Goal: Information Seeking & Learning: Compare options

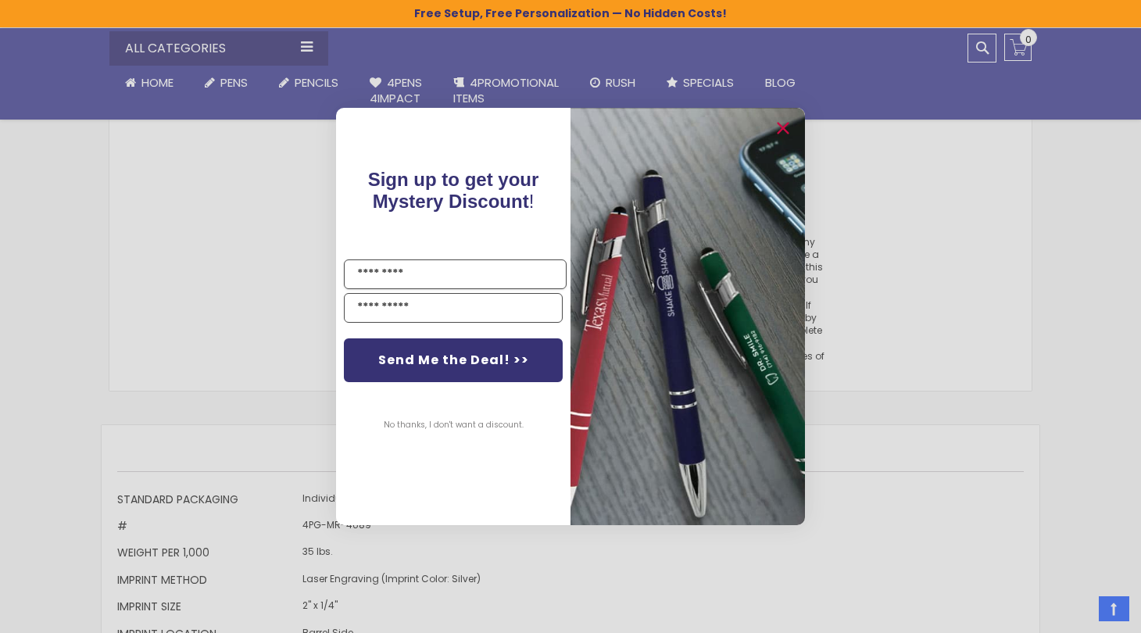
scroll to position [1177, 0]
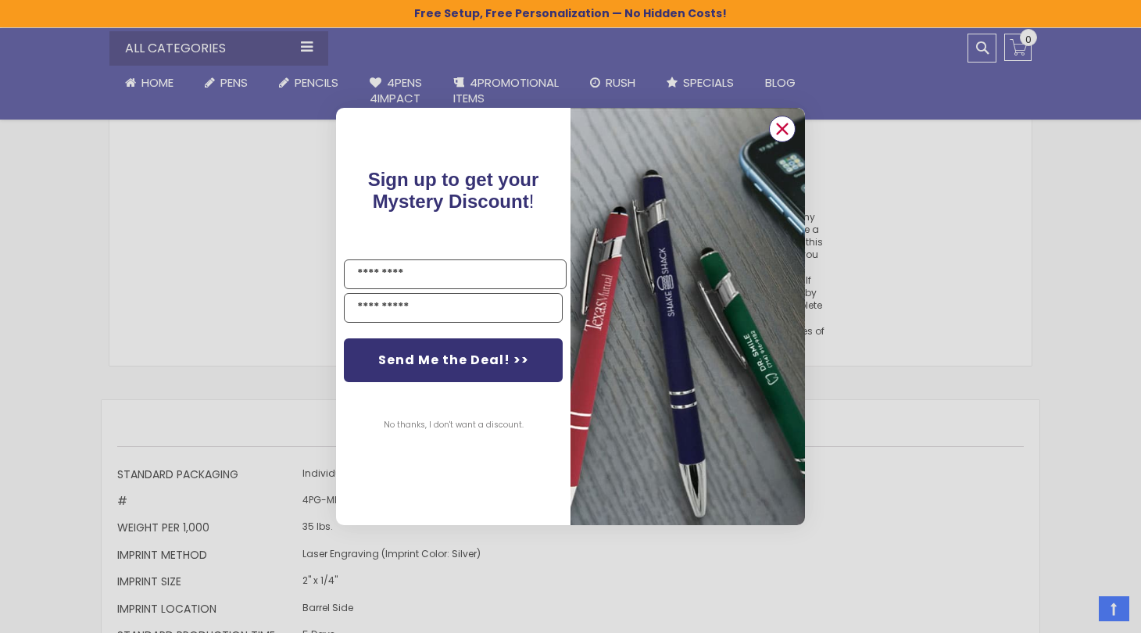
click at [782, 125] on circle "Close dialog" at bounding box center [781, 128] width 23 height 23
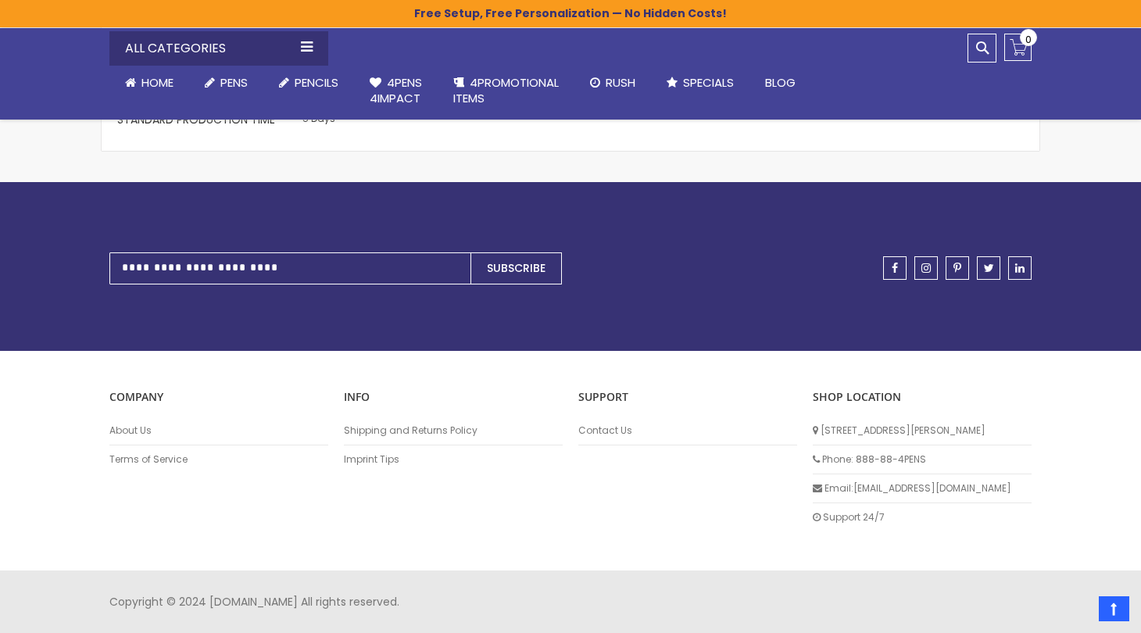
scroll to position [1694, 0]
click at [844, 518] on li "Support 24/7" at bounding box center [921, 517] width 219 height 28
drag, startPoint x: 852, startPoint y: 490, endPoint x: 940, endPoint y: 494, distance: 87.6
click at [940, 494] on li "Email: [EMAIL_ADDRESS][DOMAIN_NAME]" at bounding box center [921, 488] width 219 height 29
copy li "[EMAIL_ADDRESS][DOMAIN_NAME]"
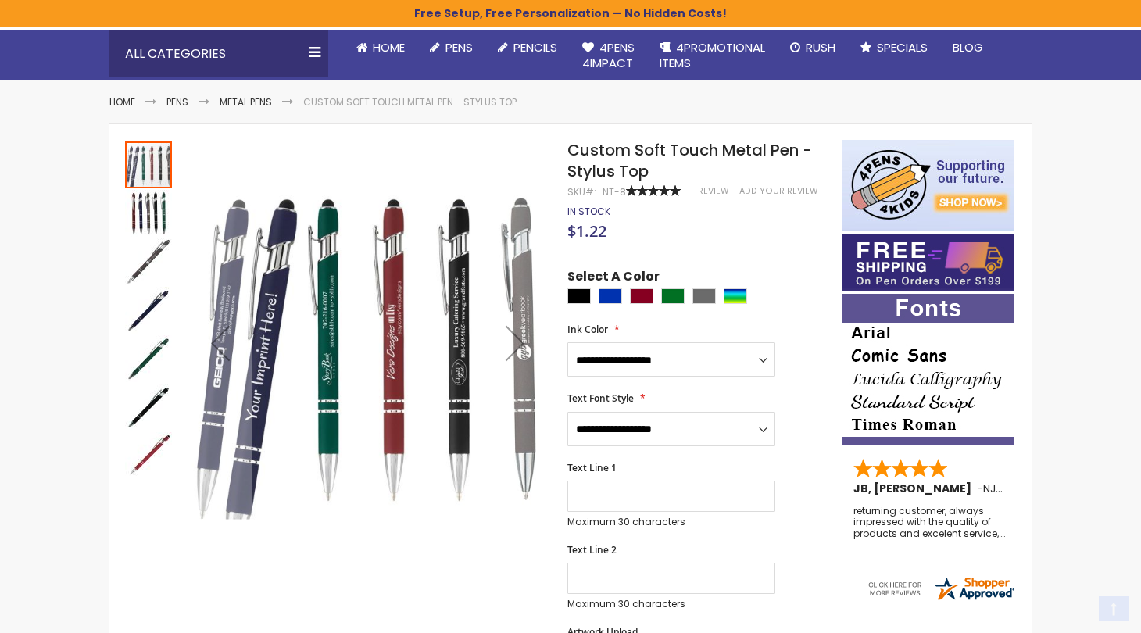
scroll to position [150, 0]
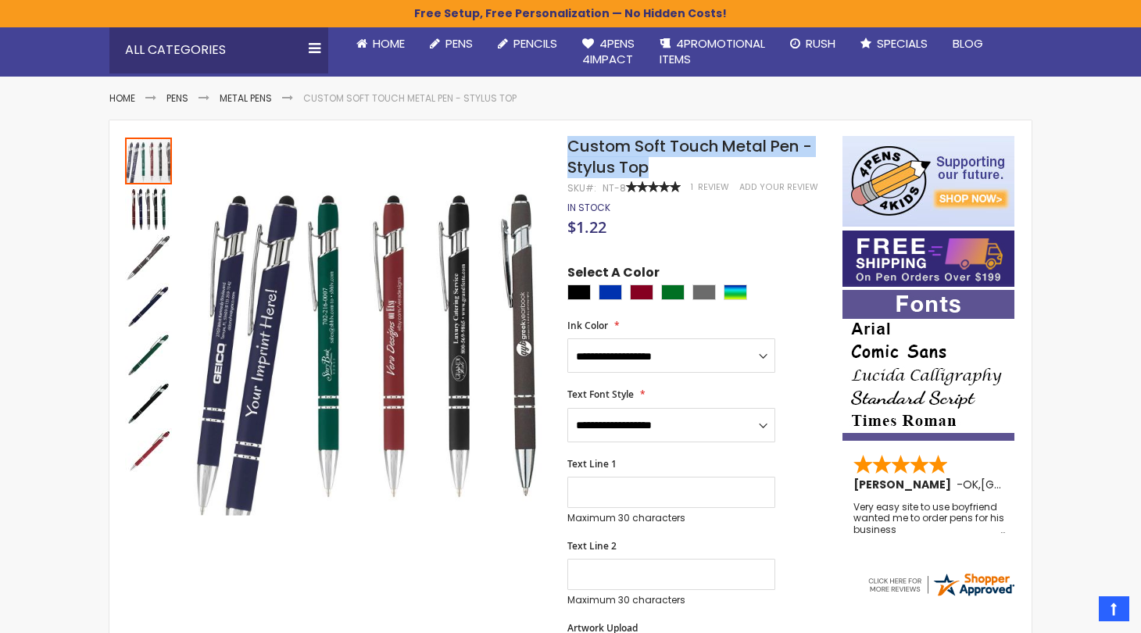
drag, startPoint x: 570, startPoint y: 143, endPoint x: 666, endPoint y: 167, distance: 99.1
click at [666, 167] on h1 "Custom Soft Touch Metal Pen - Stylus Top" at bounding box center [696, 157] width 259 height 42
copy span "Custom Soft Touch Metal Pen - Stylus Top"
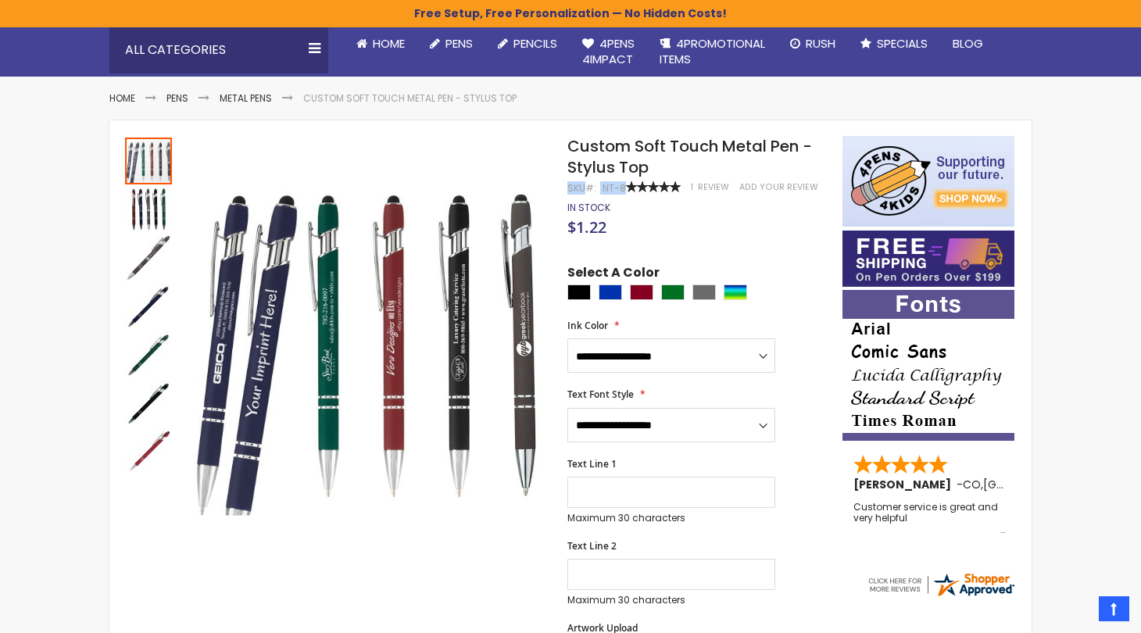
drag, startPoint x: 567, startPoint y: 189, endPoint x: 624, endPoint y: 187, distance: 57.0
click at [624, 178] on div "Custom Soft Touch Metal Pen - Stylus Top SKU NT-8 Rating: 100 % of 100 1 Review…" at bounding box center [696, 157] width 259 height 42
copy div "SKU NT-8 Rating:"
click at [620, 191] on div "NT-8" at bounding box center [613, 188] width 23 height 12
click at [636, 191] on span "100 % of 100" at bounding box center [653, 186] width 55 height 11
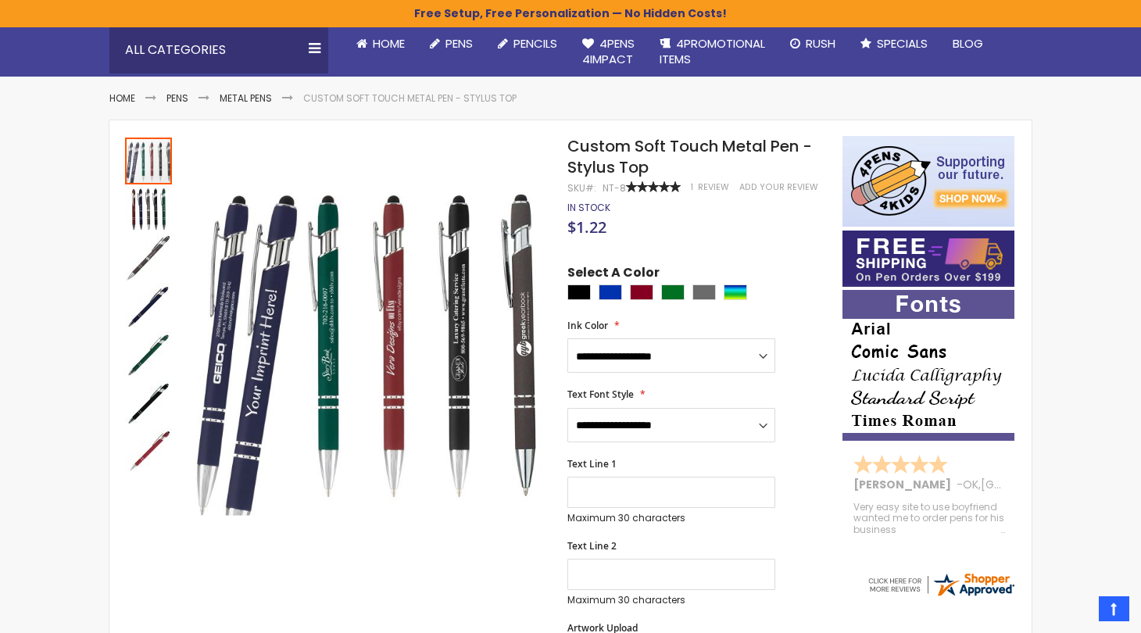
click at [664, 177] on h1 "Custom Soft Touch Metal Pen - Stylus Top" at bounding box center [696, 157] width 259 height 42
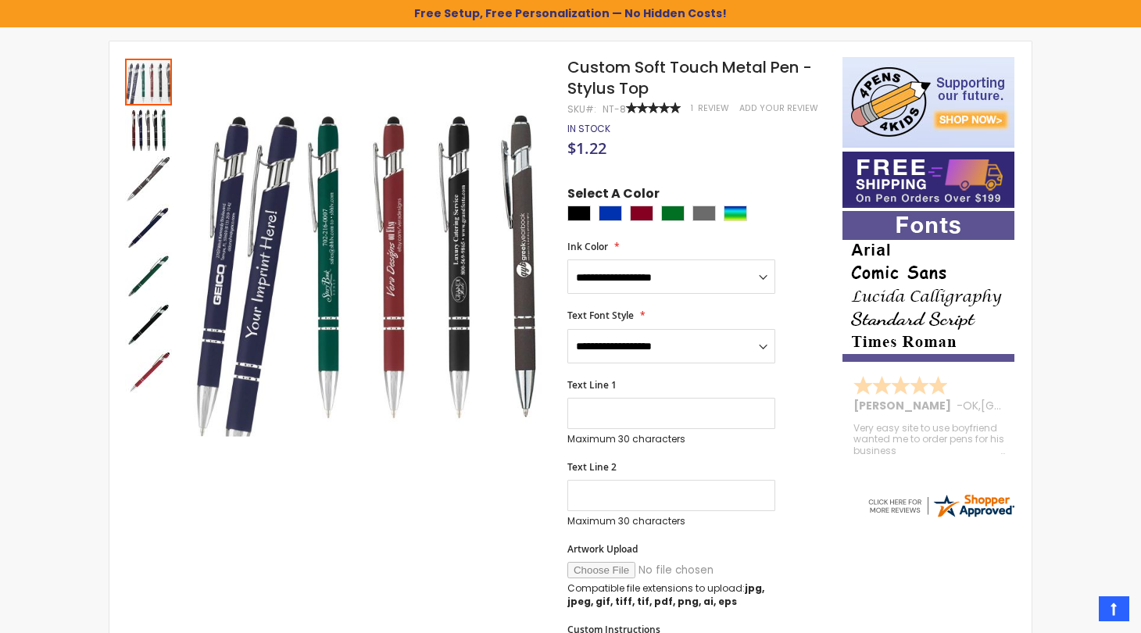
scroll to position [0, 0]
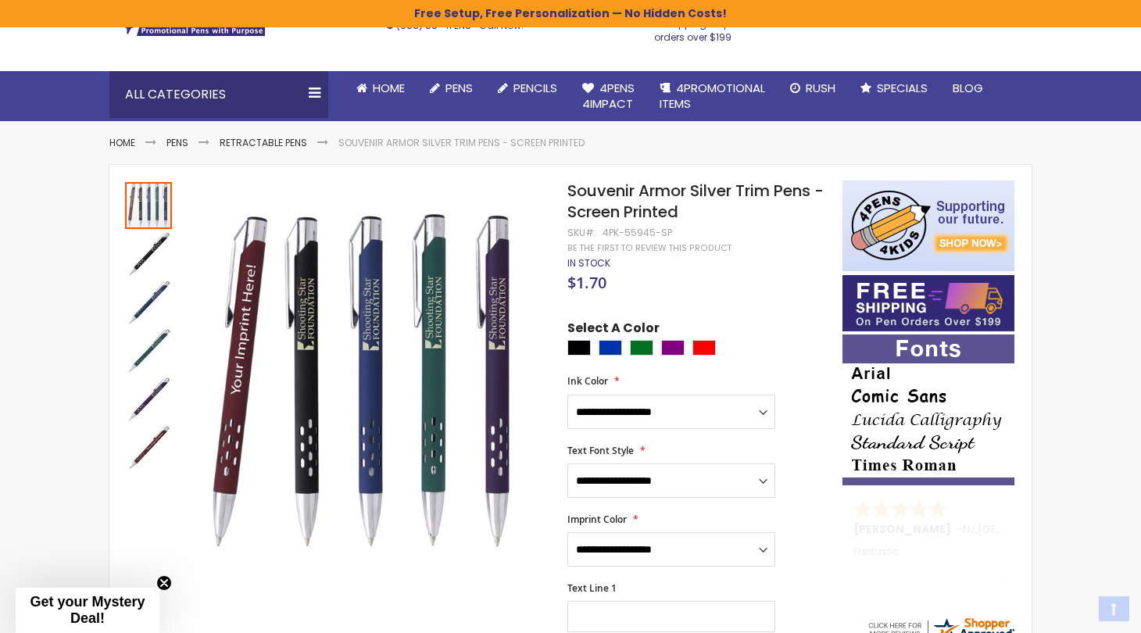
scroll to position [106, 0]
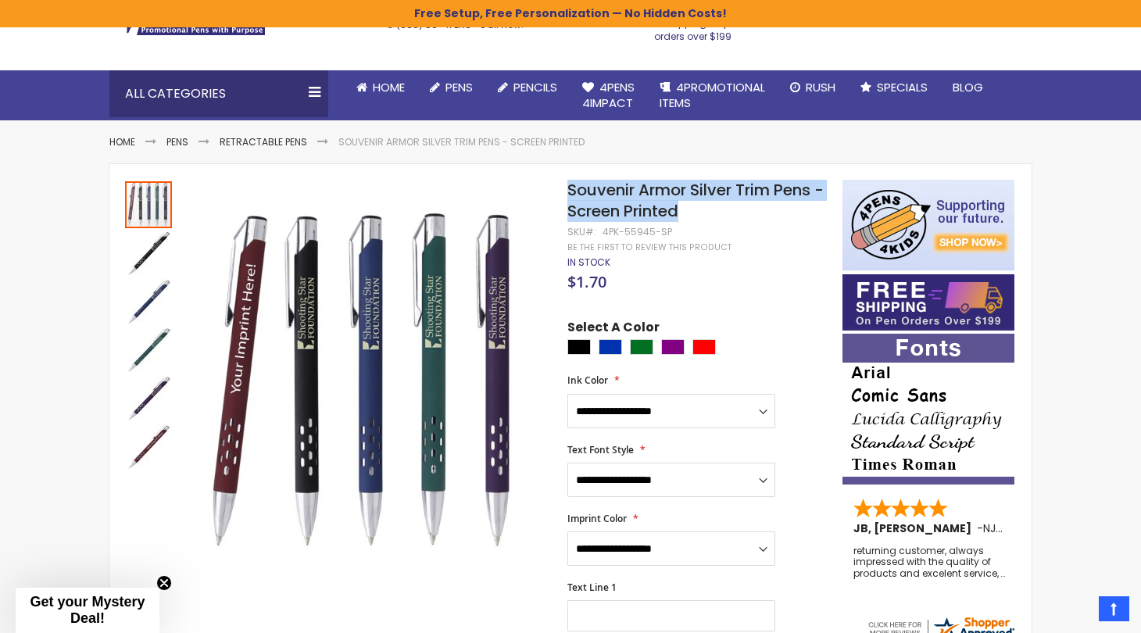
drag, startPoint x: 703, startPoint y: 214, endPoint x: 571, endPoint y: 192, distance: 133.8
click at [569, 192] on h1 "Souvenir Armor Silver Trim Pens - Screen Printed" at bounding box center [696, 201] width 259 height 42
copy span "Souvenir Armor Silver Trim Pens - Screen Printed"
drag, startPoint x: 560, startPoint y: 230, endPoint x: 659, endPoint y: 235, distance: 98.5
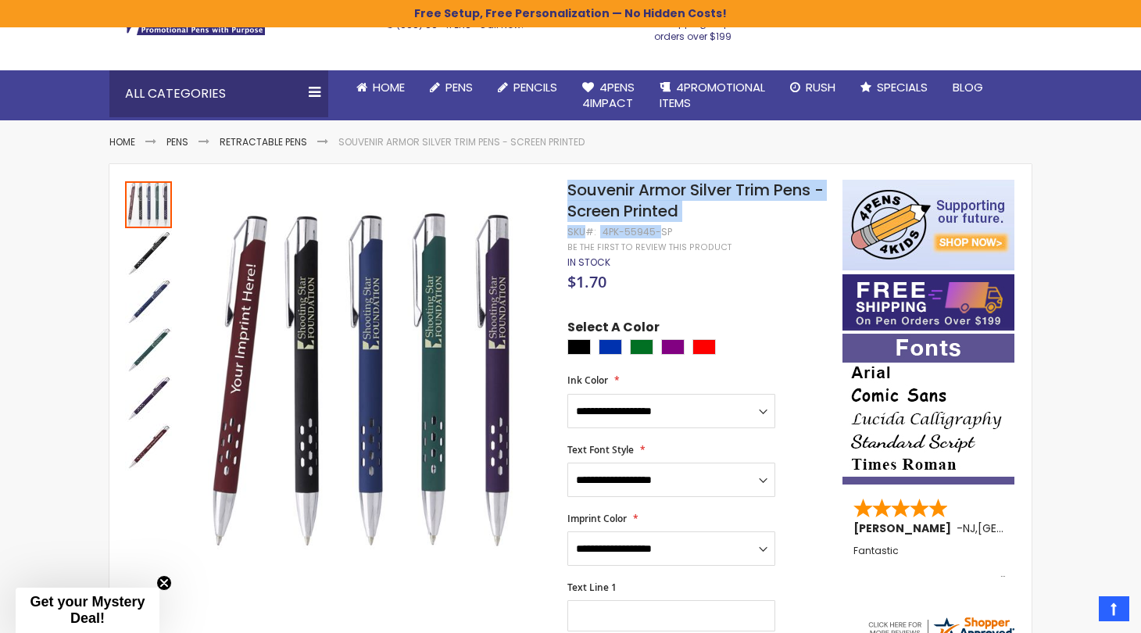
click at [659, 235] on div "4PK-55945-SP" at bounding box center [637, 232] width 70 height 12
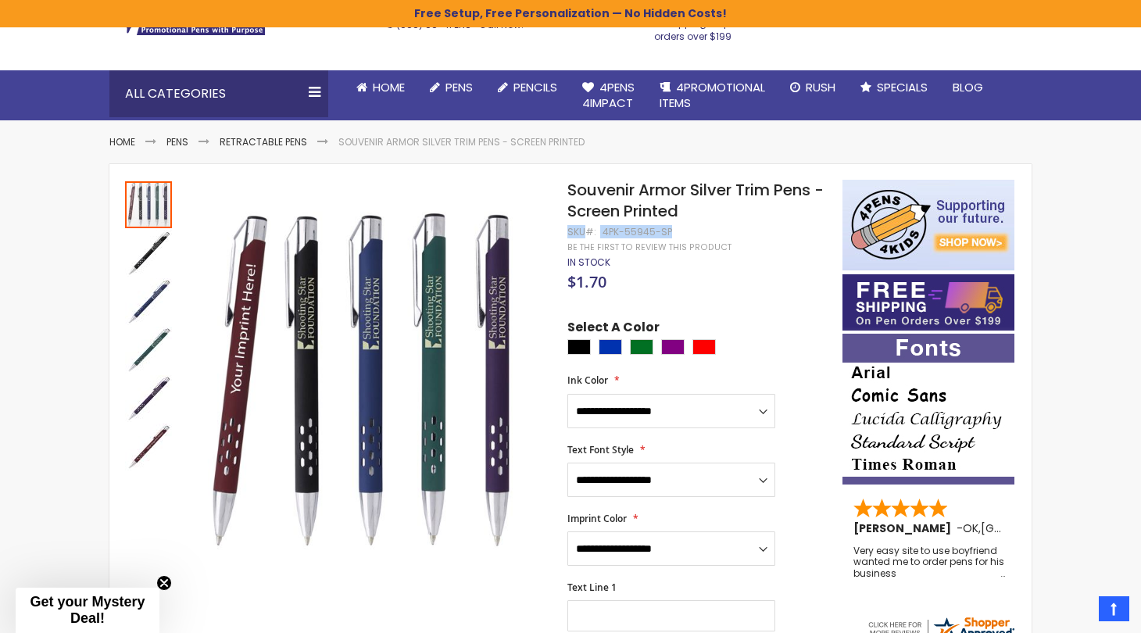
drag, startPoint x: 567, startPoint y: 234, endPoint x: 666, endPoint y: 234, distance: 99.2
click at [666, 234] on div "SKU 4PK-55945-SP" at bounding box center [619, 232] width 105 height 12
copy div "SKU 4PK-55945-SP"
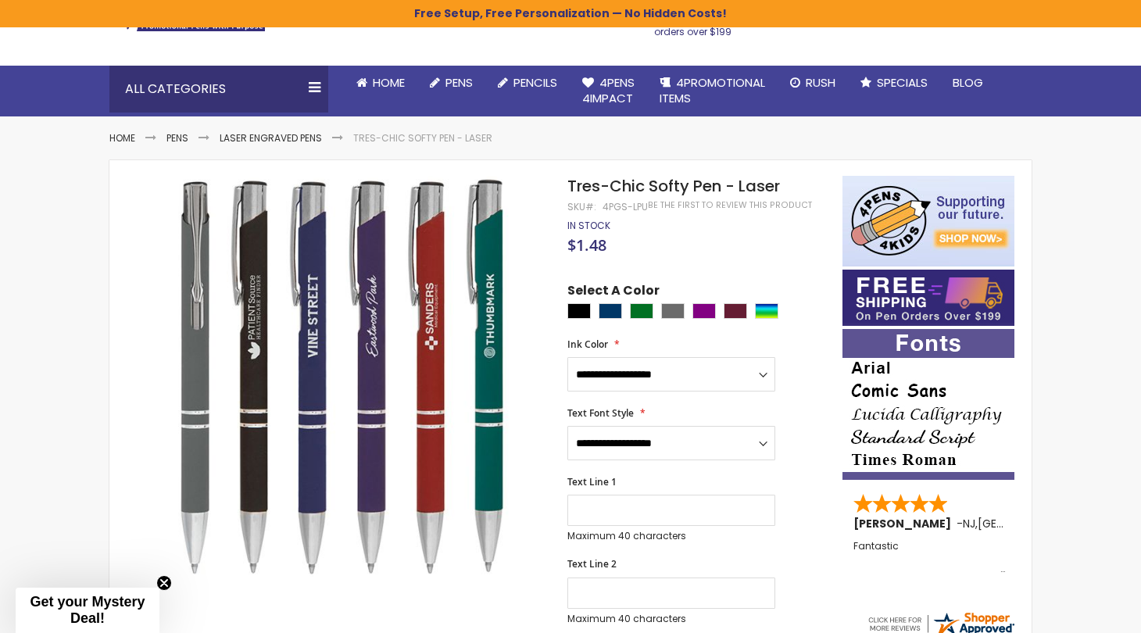
scroll to position [110, 0]
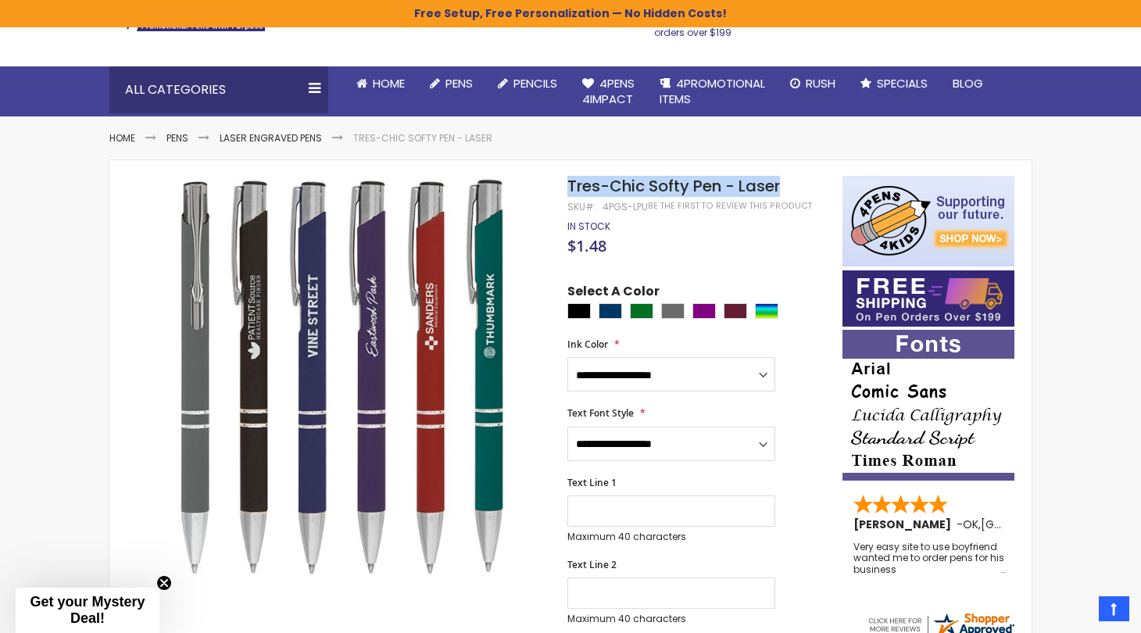
drag, startPoint x: 565, startPoint y: 186, endPoint x: 789, endPoint y: 186, distance: 224.2
copy div "Skip to the end of the images gallery Skip to the beginning of the images galle…"
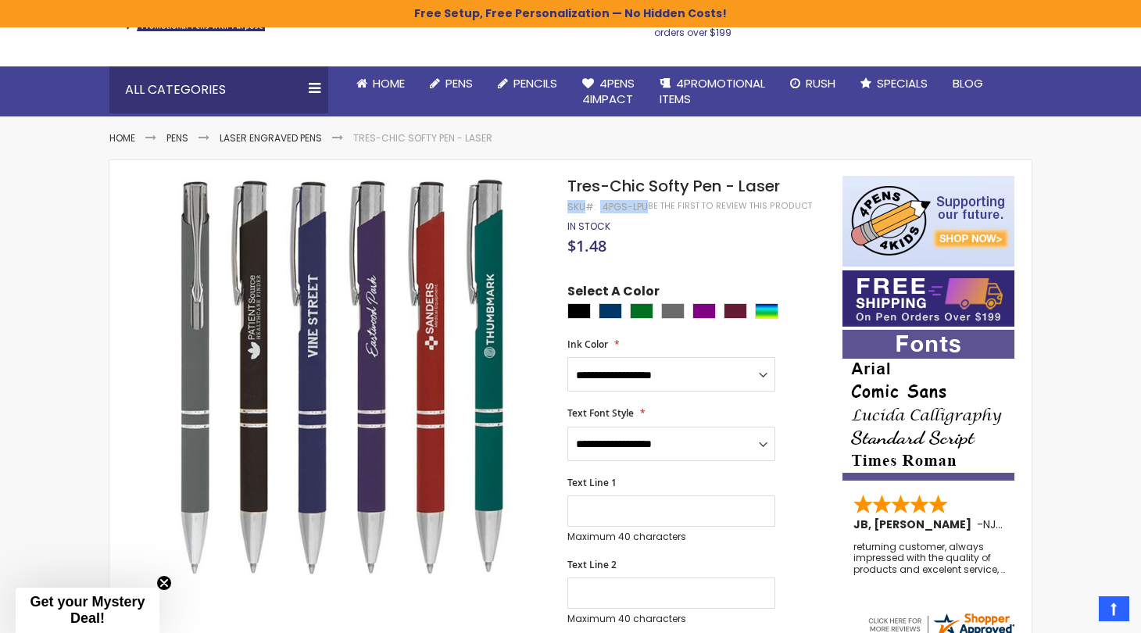
drag, startPoint x: 568, startPoint y: 209, endPoint x: 644, endPoint y: 212, distance: 76.7
click at [644, 212] on div "SKU 4PGS-LPU" at bounding box center [607, 207] width 80 height 12
copy div "SKU 4PGS-LPU"
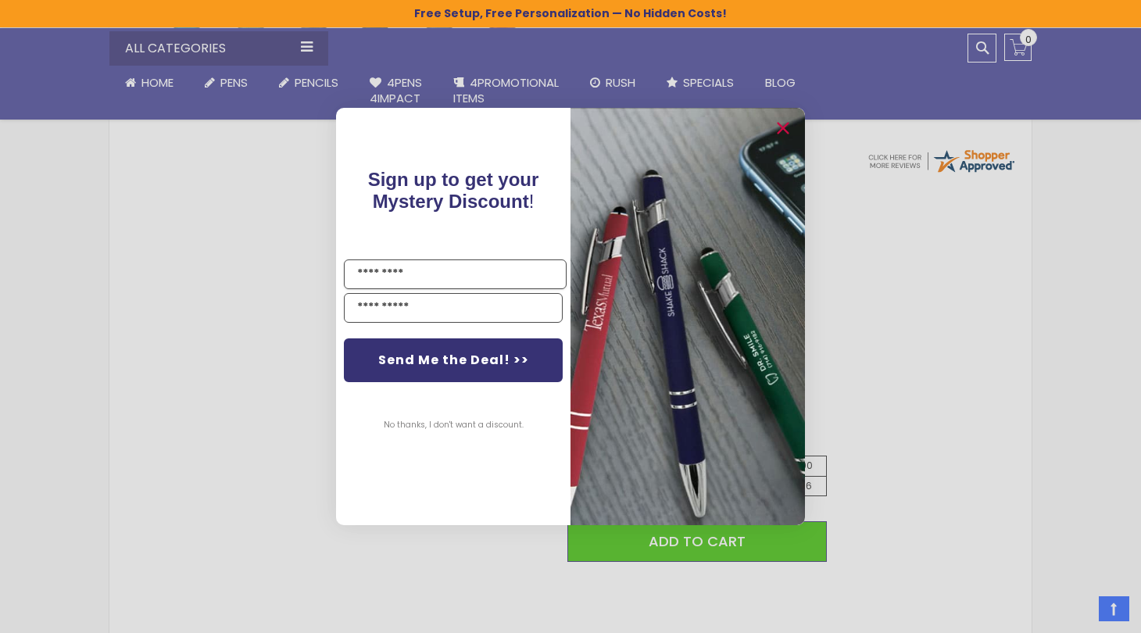
scroll to position [578, 0]
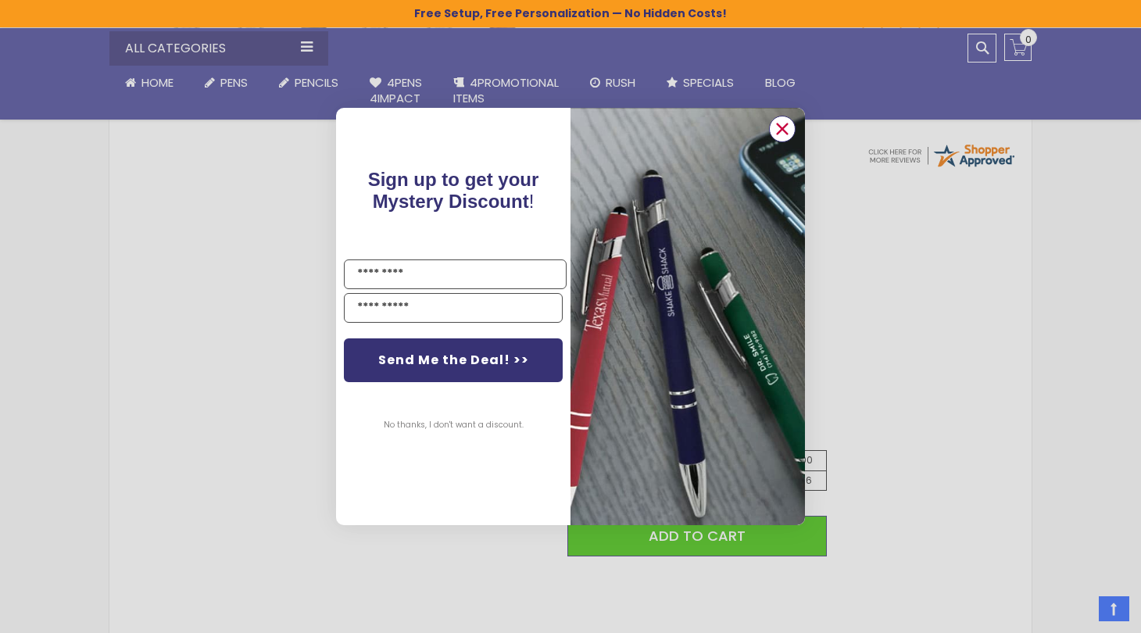
click at [787, 120] on circle "Close dialog" at bounding box center [781, 128] width 23 height 23
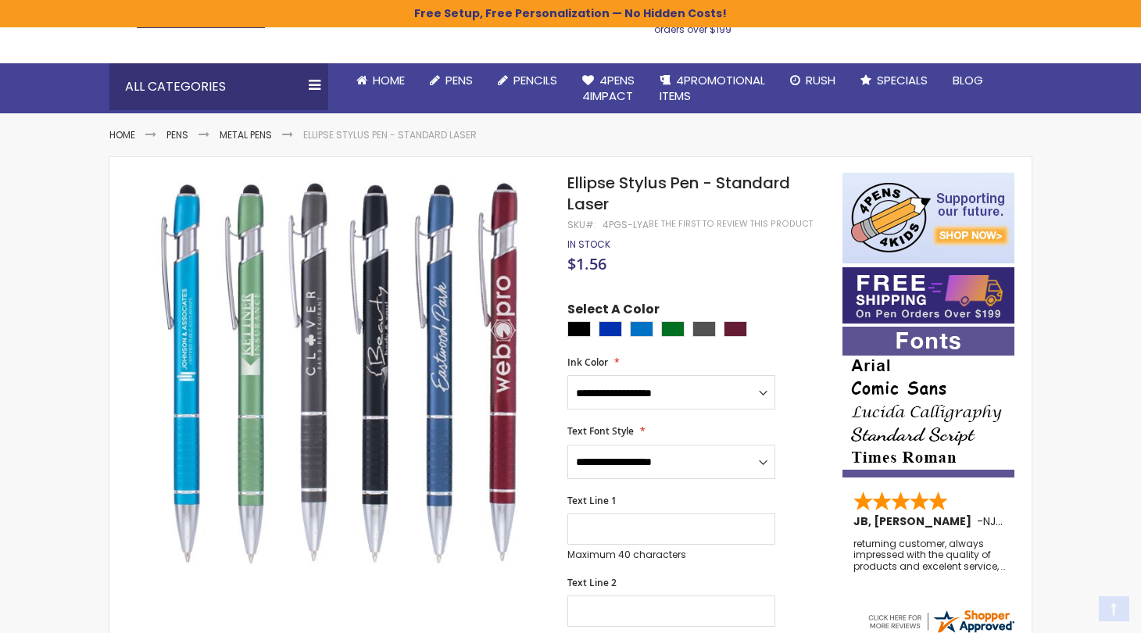
scroll to position [115, 0]
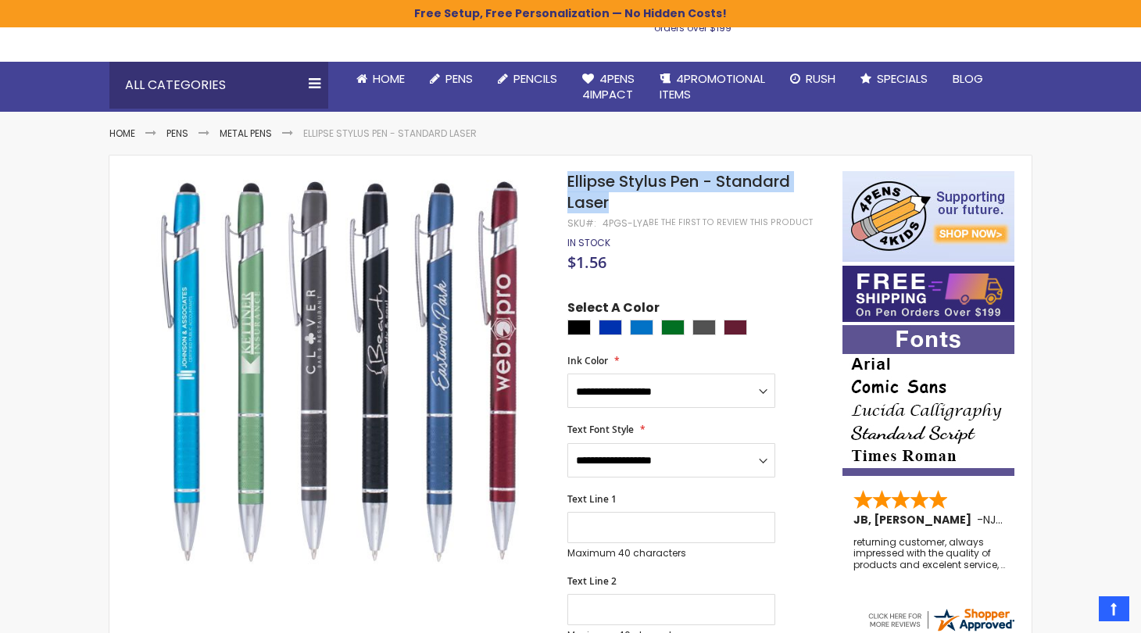
drag, startPoint x: 621, startPoint y: 205, endPoint x: 564, endPoint y: 182, distance: 61.7
copy div "Skip to the end of the images gallery Skip to the beginning of the images galle…"
click at [644, 206] on h1 "Ellipse Stylus Pen - Standard Laser" at bounding box center [696, 192] width 259 height 42
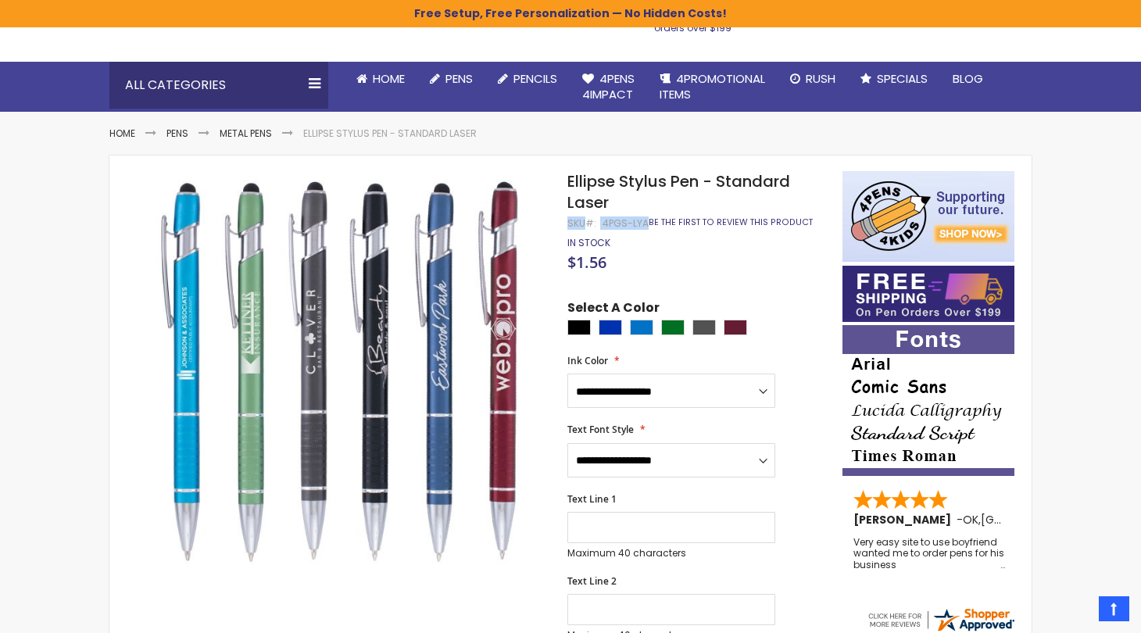
drag, startPoint x: 568, startPoint y: 223, endPoint x: 645, endPoint y: 223, distance: 77.3
click at [645, 213] on div "Ellipse Stylus Pen - Standard Laser SKU 4PGS-LYA Be the first to review this pr…" at bounding box center [696, 192] width 259 height 42
copy div "SKU 4PGS-LYA"
